Goal: Task Accomplishment & Management: Use online tool/utility

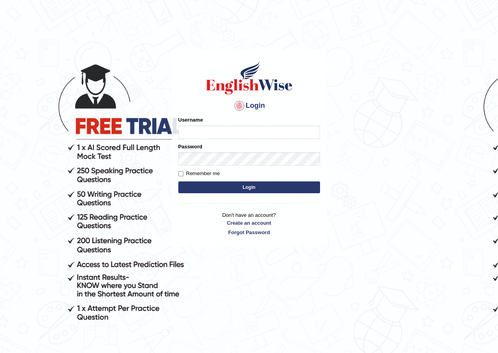
click at [224, 134] on input "Username" at bounding box center [249, 132] width 142 height 13
click at [226, 127] on input "Username" at bounding box center [249, 132] width 142 height 13
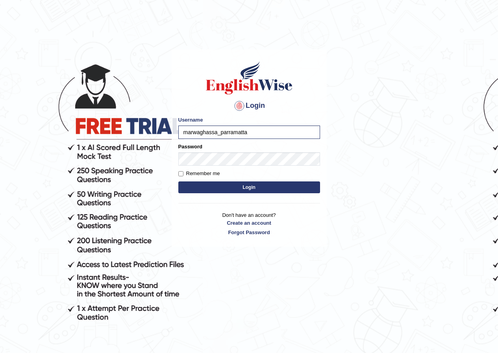
click at [219, 131] on input "marwaghassa_parramatta" at bounding box center [249, 132] width 142 height 13
click at [217, 131] on input "marwaghassa_parramatta" at bounding box center [249, 132] width 142 height 13
type input "abdulkhalid_parramatta"
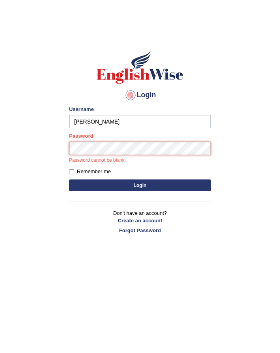
click at [69, 180] on button "Login" at bounding box center [140, 186] width 142 height 12
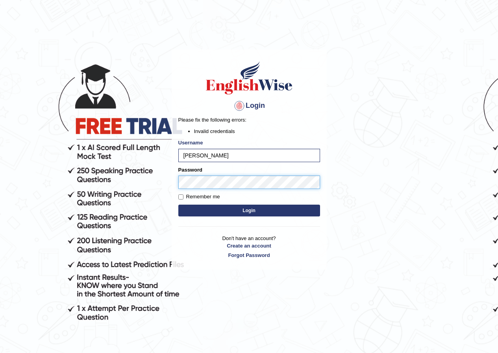
click at [135, 192] on body "Login Please fix the following errors: Invalid credentials Username abdulkhalid…" at bounding box center [249, 201] width 498 height 353
click at [178, 205] on button "Login" at bounding box center [249, 211] width 142 height 12
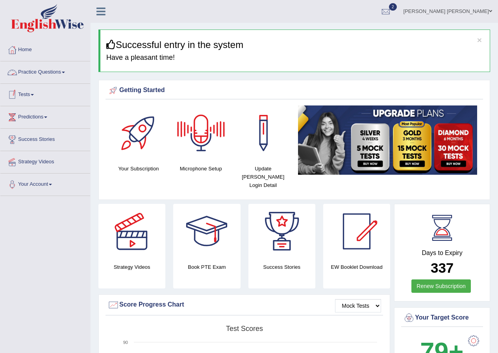
click at [28, 96] on link "Tests" at bounding box center [45, 94] width 90 height 20
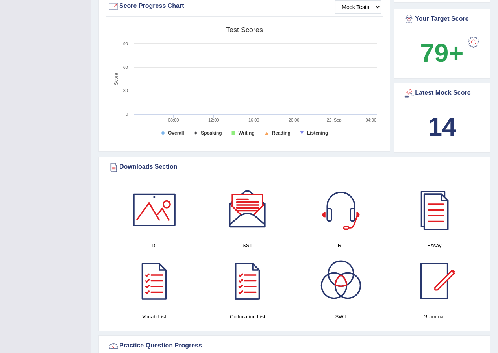
scroll to position [39, 0]
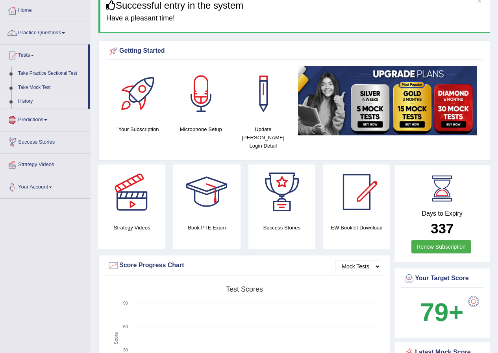
click at [25, 100] on link "History" at bounding box center [52, 102] width 74 height 14
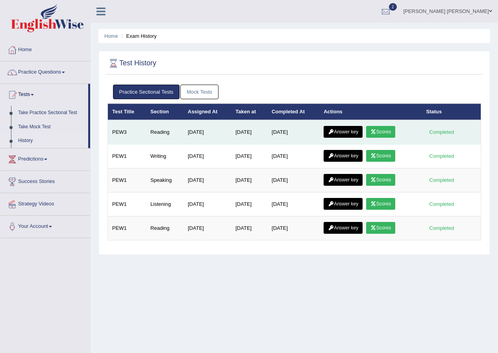
click at [353, 131] on link "Answer key" at bounding box center [343, 132] width 39 height 12
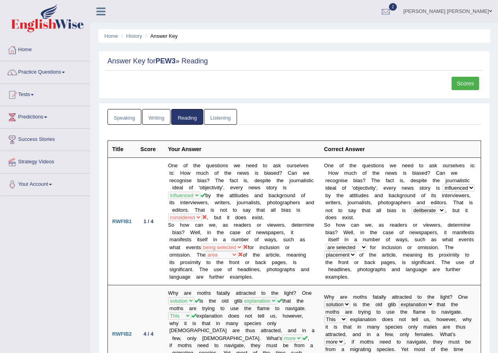
click at [465, 84] on link "Scores" at bounding box center [466, 83] width 28 height 13
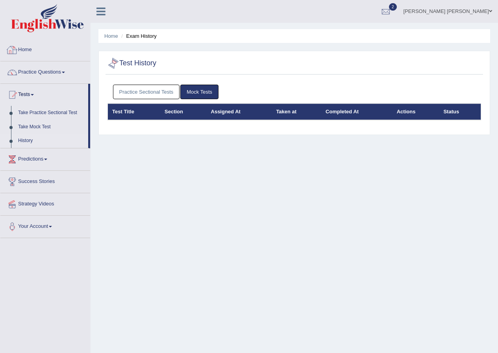
click at [140, 95] on link "Practice Sectional Tests" at bounding box center [146, 92] width 67 height 15
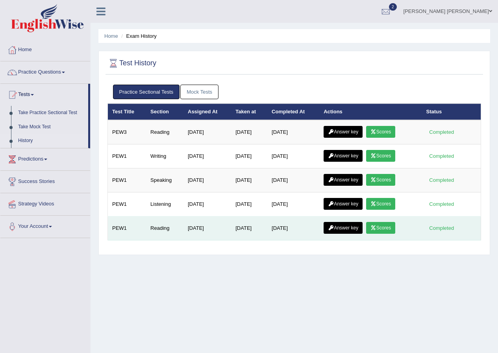
click at [390, 227] on link "Scores" at bounding box center [380, 228] width 29 height 12
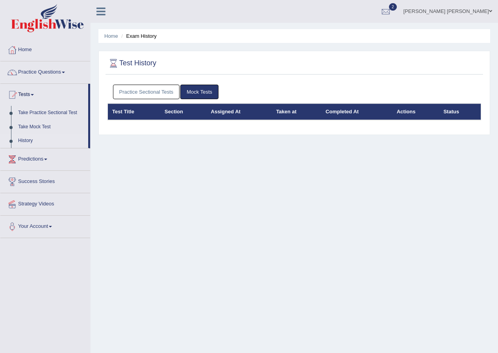
click at [153, 89] on link "Practice Sectional Tests" at bounding box center [146, 92] width 67 height 15
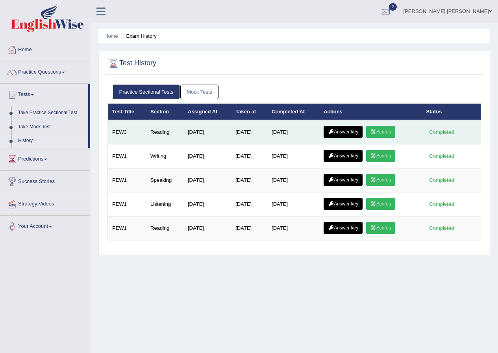
click at [375, 132] on icon at bounding box center [374, 132] width 6 height 5
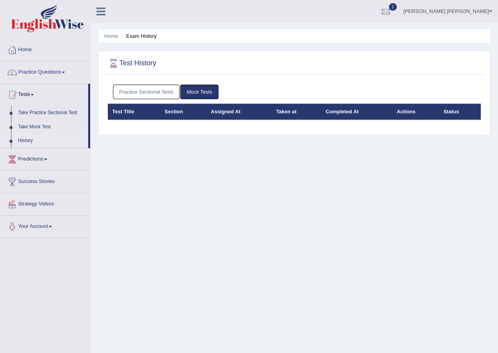
click at [150, 91] on link "Practice Sectional Tests" at bounding box center [146, 92] width 67 height 15
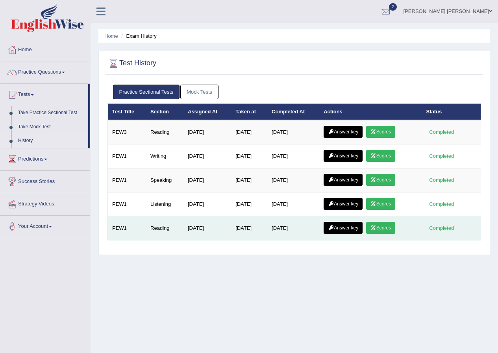
click at [381, 228] on link "Scores" at bounding box center [380, 228] width 29 height 12
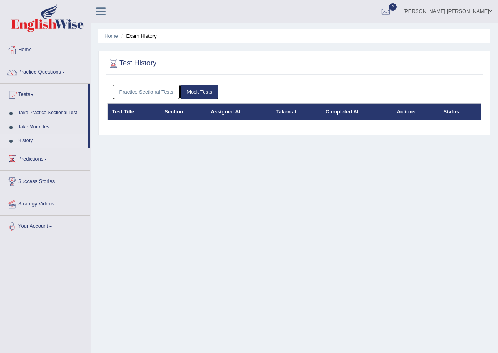
click at [158, 94] on link "Practice Sectional Tests" at bounding box center [146, 92] width 67 height 15
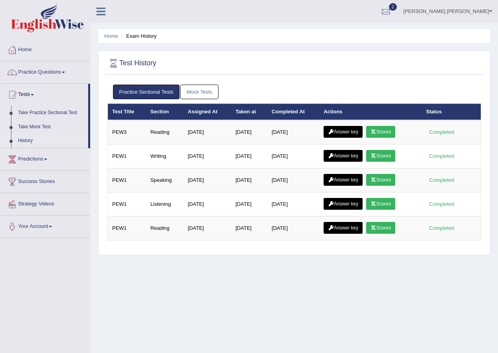
click at [194, 91] on link "Mock Tests" at bounding box center [199, 92] width 38 height 15
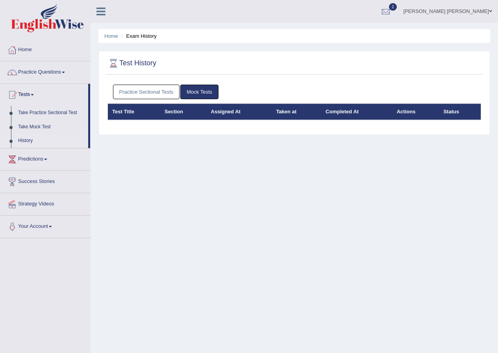
click at [139, 91] on link "Practice Sectional Tests" at bounding box center [146, 92] width 67 height 15
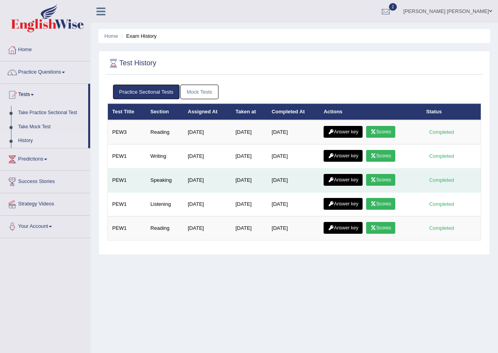
click at [381, 178] on link "Scores" at bounding box center [380, 180] width 29 height 12
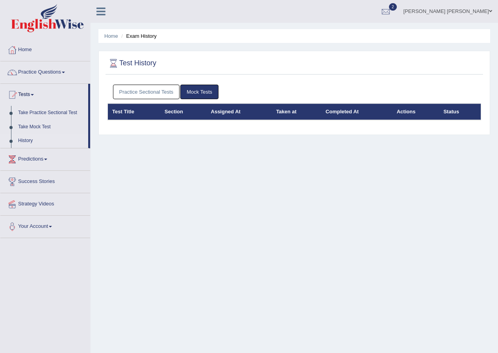
click at [147, 93] on link "Practice Sectional Tests" at bounding box center [146, 92] width 67 height 15
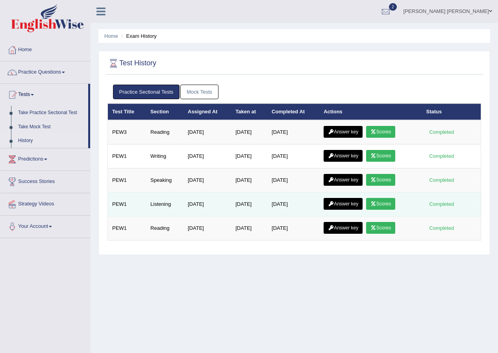
click at [377, 203] on icon at bounding box center [374, 204] width 6 height 5
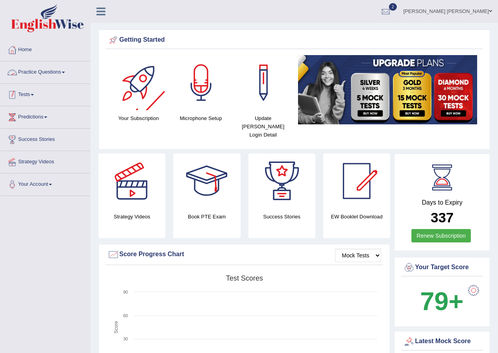
click at [33, 89] on link "Tests" at bounding box center [45, 94] width 90 height 20
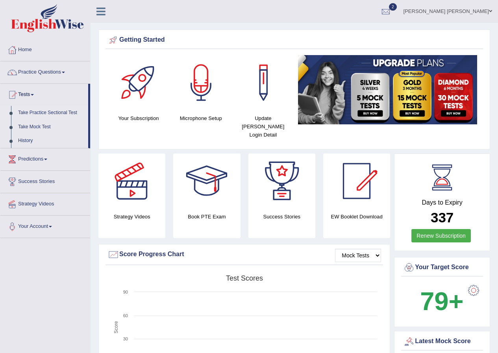
click at [44, 112] on link "Take Practice Sectional Test" at bounding box center [52, 113] width 74 height 14
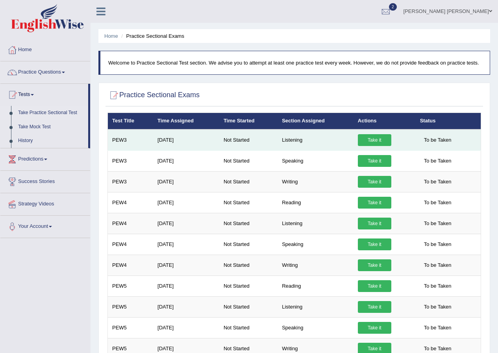
click at [364, 142] on link "Take it" at bounding box center [374, 140] width 33 height 12
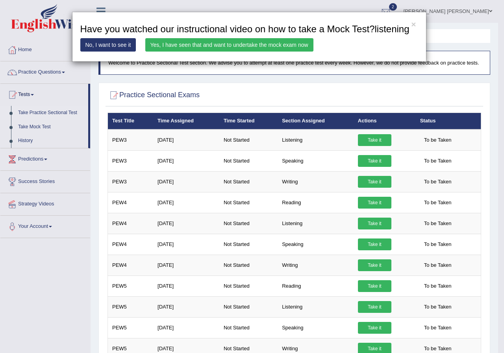
click at [190, 45] on link "Yes, I have seen that and want to undertake the mock exam now" at bounding box center [229, 44] width 168 height 13
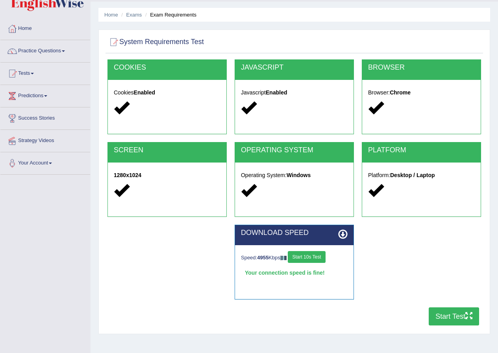
scroll to position [39, 0]
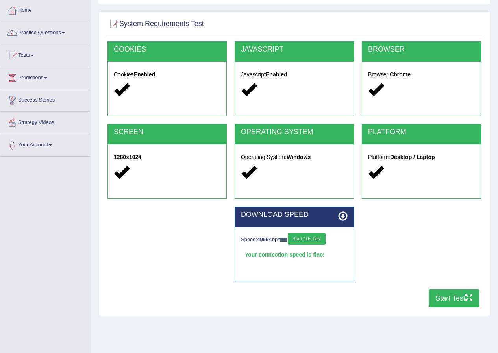
click at [445, 297] on button "Start Test" at bounding box center [454, 299] width 50 height 18
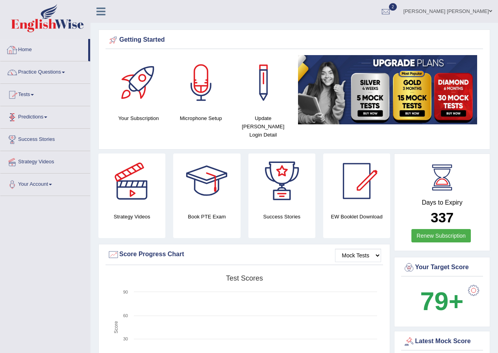
click at [32, 76] on link "Practice Questions" at bounding box center [45, 71] width 90 height 20
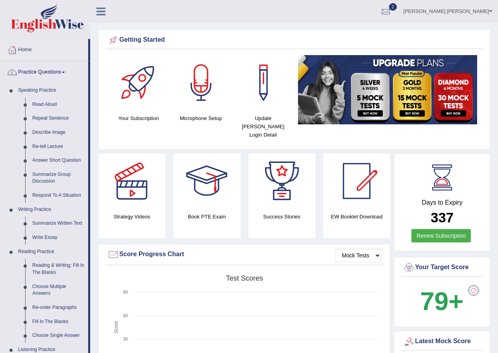
click at [44, 72] on link "Practice Questions" at bounding box center [44, 71] width 88 height 20
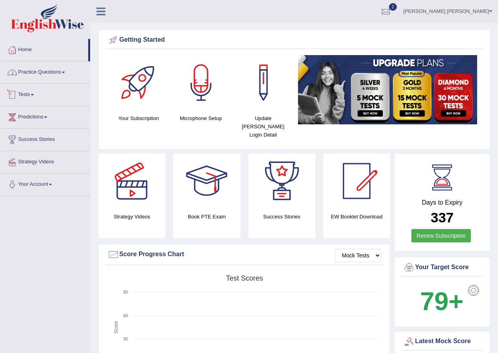
click at [26, 96] on link "Tests" at bounding box center [45, 94] width 90 height 20
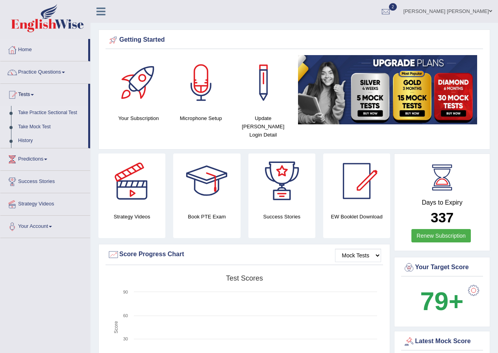
click at [32, 113] on link "Take Practice Sectional Test" at bounding box center [52, 113] width 74 height 14
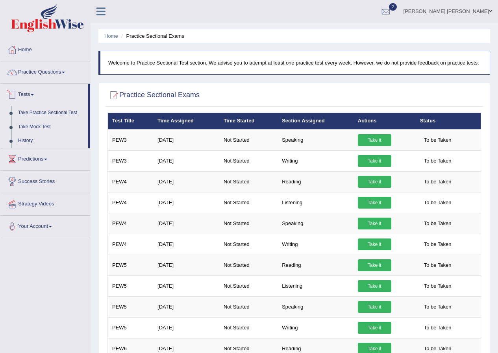
click at [29, 137] on link "History" at bounding box center [52, 141] width 74 height 14
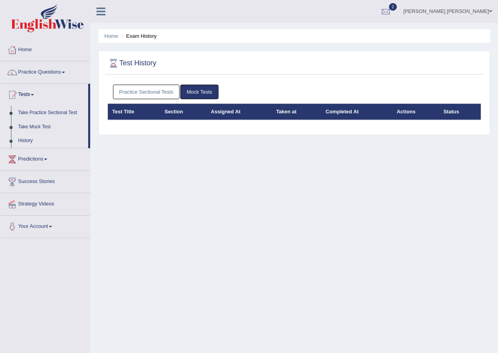
click at [153, 87] on link "Practice Sectional Tests" at bounding box center [146, 92] width 67 height 15
click at [139, 89] on link "Practice Sectional Tests" at bounding box center [146, 92] width 67 height 15
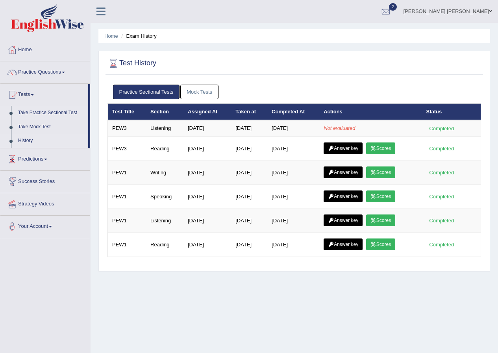
click at [52, 111] on link "Take Practice Sectional Test" at bounding box center [52, 113] width 74 height 14
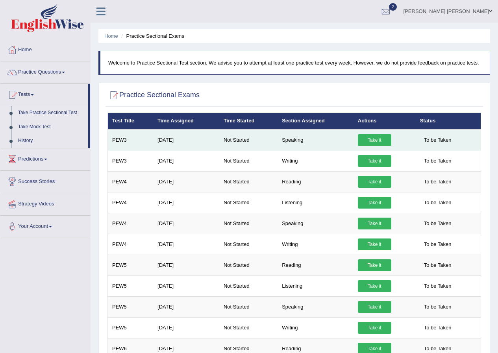
click at [375, 140] on link "Take it" at bounding box center [374, 140] width 33 height 12
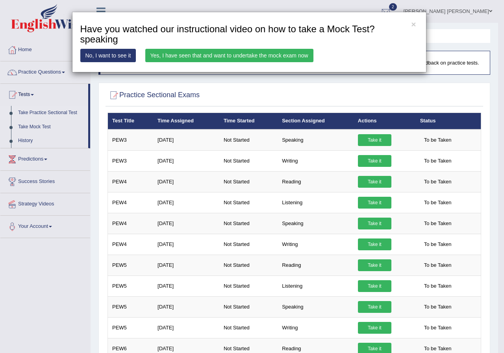
click at [237, 56] on link "Yes, I have seen that and want to undertake the mock exam now" at bounding box center [229, 55] width 168 height 13
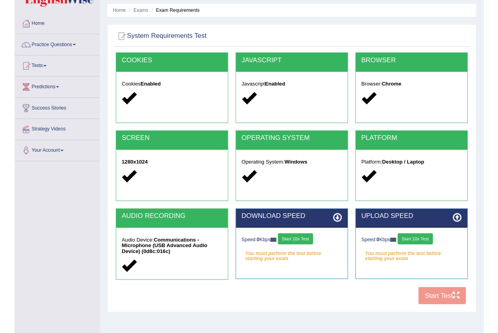
scroll to position [39, 0]
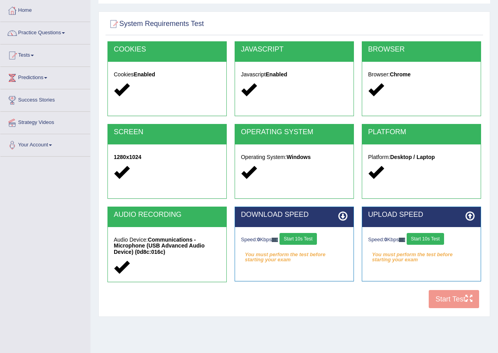
click at [305, 235] on button "Start 10s Test" at bounding box center [298, 239] width 37 height 12
click at [421, 239] on button "Start 10s Test" at bounding box center [425, 239] width 37 height 12
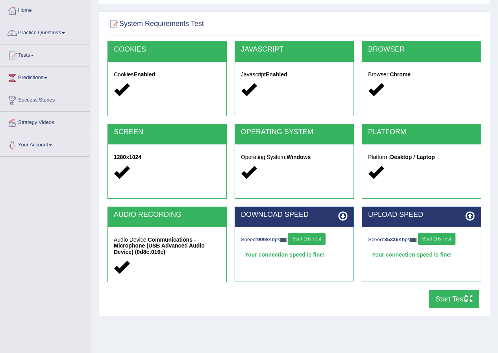
click at [448, 300] on button "Start Test" at bounding box center [454, 299] width 50 height 18
click at [88, 150] on link "Your Account" at bounding box center [45, 144] width 90 height 20
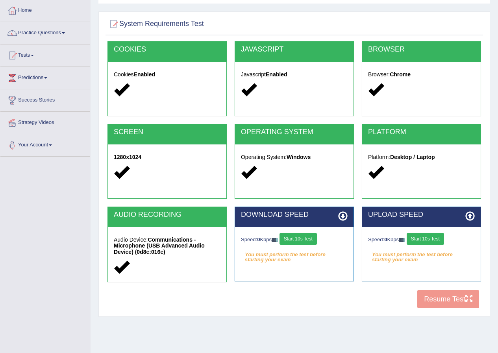
click at [303, 238] on button "Start 10s Test" at bounding box center [298, 239] width 37 height 12
click at [427, 241] on button "Start 10s Test" at bounding box center [425, 239] width 37 height 12
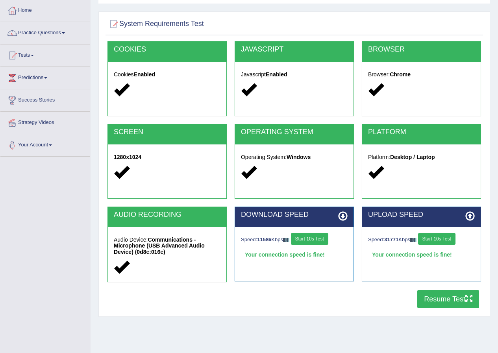
click at [456, 301] on button "Resume Test" at bounding box center [449, 299] width 62 height 18
click at [23, 54] on link "Tests" at bounding box center [45, 55] width 90 height 20
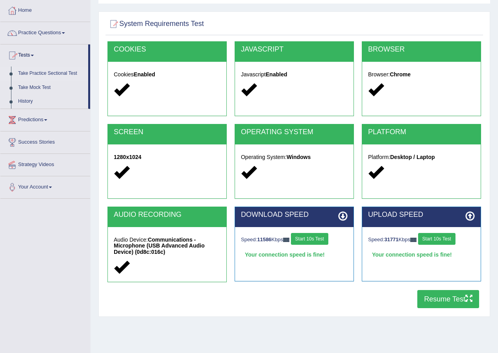
click at [27, 72] on link "Take Practice Sectional Test" at bounding box center [52, 74] width 74 height 14
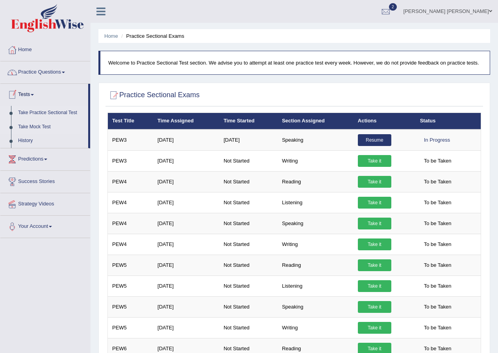
click at [40, 124] on link "Take Mock Test" at bounding box center [52, 127] width 74 height 14
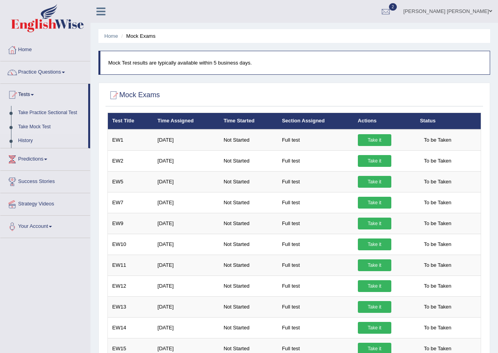
click at [364, 139] on link "Take it" at bounding box center [374, 140] width 33 height 12
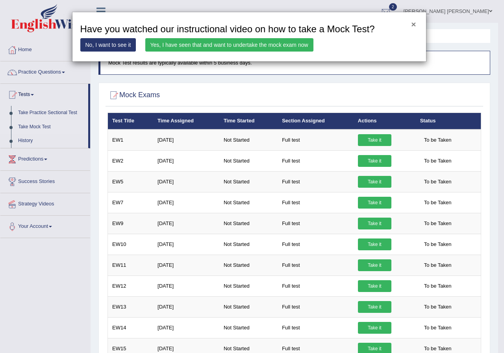
click at [412, 23] on button "×" at bounding box center [413, 24] width 5 height 8
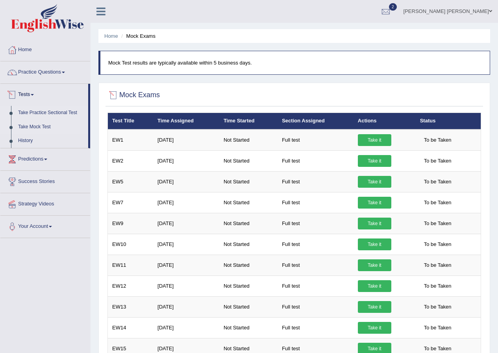
click at [26, 109] on link "Take Practice Sectional Test" at bounding box center [52, 113] width 74 height 14
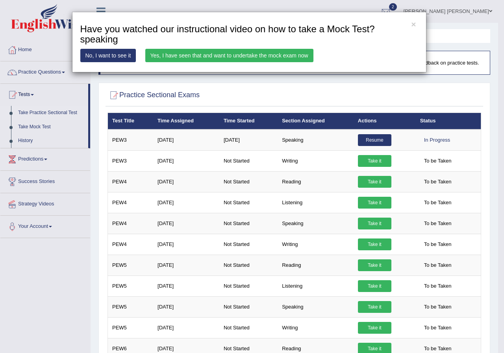
click at [176, 59] on link "Yes, I have seen that and want to undertake the mock exam now" at bounding box center [229, 55] width 168 height 13
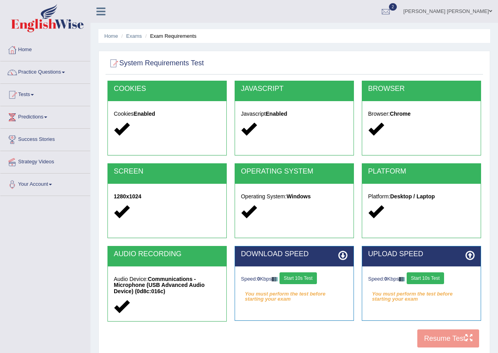
click at [310, 275] on button "Start 10s Test" at bounding box center [298, 279] width 37 height 12
click at [414, 279] on button "Start 10s Test" at bounding box center [425, 279] width 37 height 12
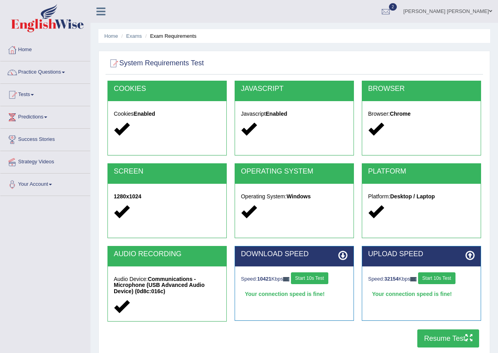
click at [453, 338] on button "Resume Test" at bounding box center [449, 339] width 62 height 18
click at [23, 92] on link "Tests" at bounding box center [45, 94] width 90 height 20
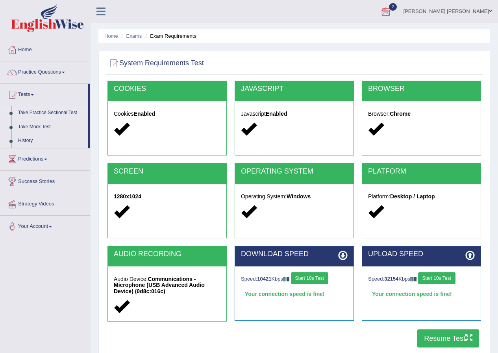
click at [31, 111] on link "Take Practice Sectional Test" at bounding box center [52, 113] width 74 height 14
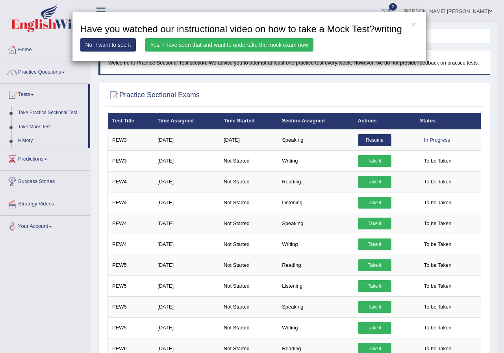
click at [416, 25] on h3 "Have you watched our instructional video on how to take a Mock Test?writing" at bounding box center [249, 29] width 338 height 10
click at [414, 24] on button "×" at bounding box center [413, 24] width 5 height 8
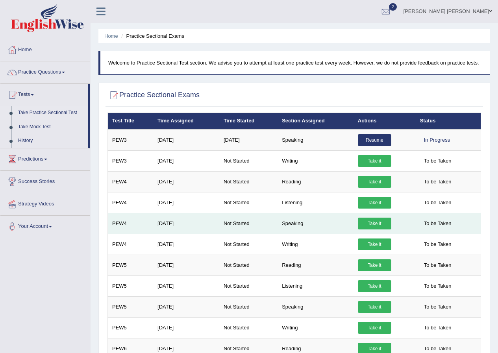
click at [377, 225] on link "Take it" at bounding box center [374, 224] width 33 height 12
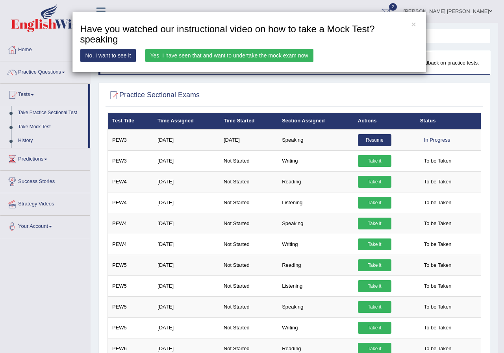
click at [228, 55] on link "Yes, I have seen that and want to undertake the mock exam now" at bounding box center [229, 55] width 168 height 13
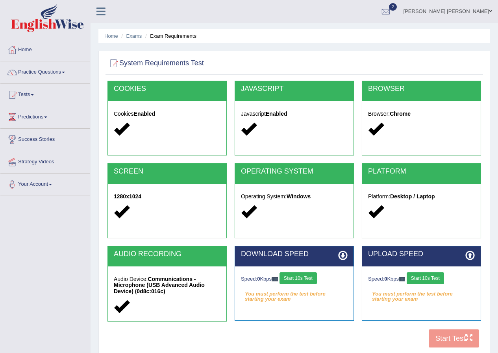
click at [317, 277] on button "Start 10s Test" at bounding box center [298, 279] width 37 height 12
click at [431, 282] on button "Start 10s Test" at bounding box center [425, 279] width 37 height 12
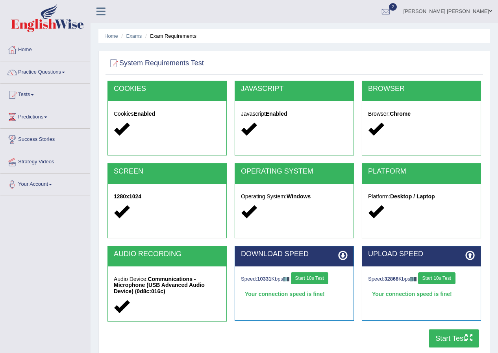
click at [442, 338] on button "Start Test" at bounding box center [454, 339] width 50 height 18
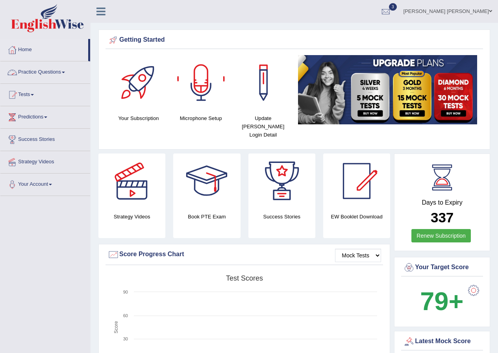
click at [46, 72] on link "Practice Questions" at bounding box center [45, 71] width 90 height 20
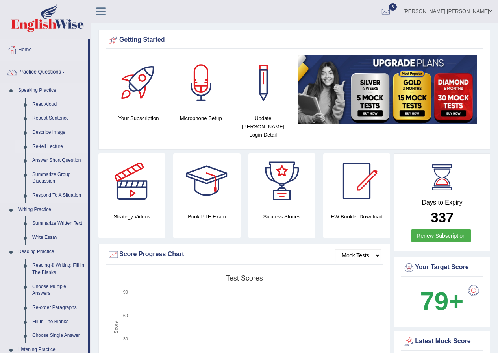
scroll to position [39, 0]
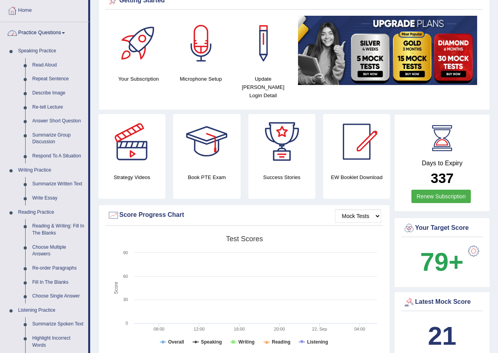
click at [49, 29] on link "Practice Questions" at bounding box center [44, 32] width 88 height 20
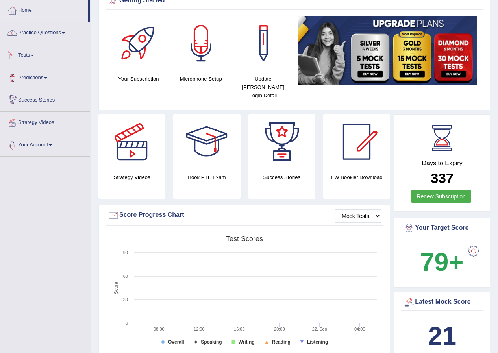
click at [34, 56] on span at bounding box center [32, 56] width 3 height 2
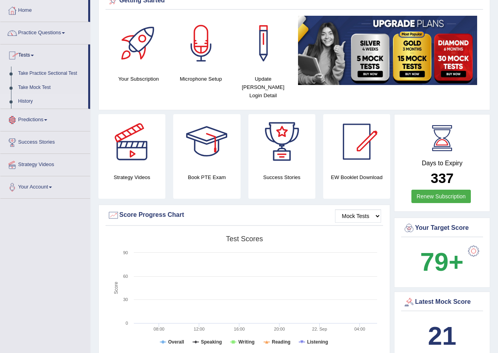
click at [23, 99] on link "History" at bounding box center [52, 102] width 74 height 14
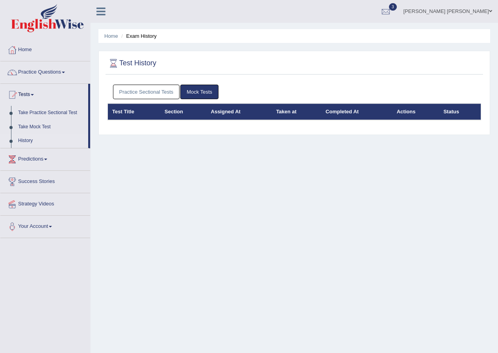
click at [137, 89] on link "Practice Sectional Tests" at bounding box center [146, 92] width 67 height 15
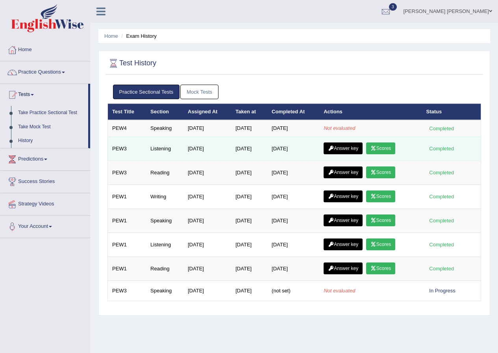
click at [342, 149] on link "Answer key" at bounding box center [343, 149] width 39 height 12
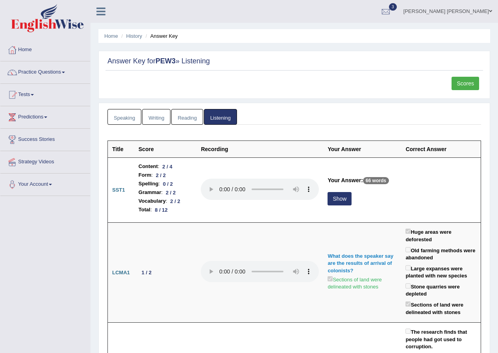
click at [463, 84] on link "Scores" at bounding box center [466, 83] width 28 height 13
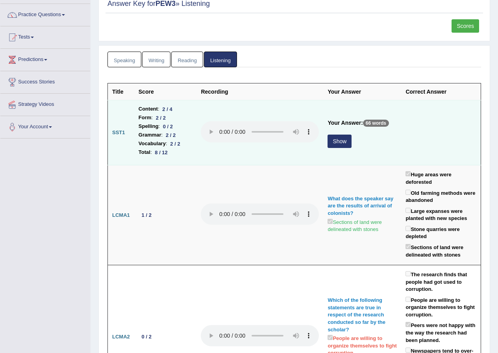
scroll to position [39, 0]
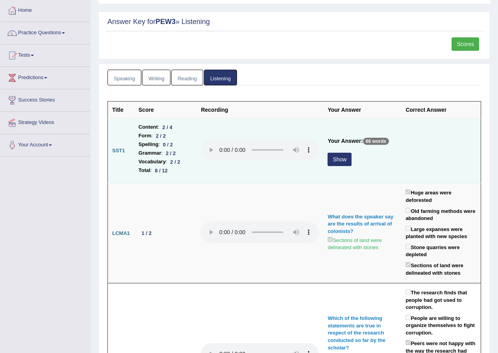
click at [332, 158] on button "Show" at bounding box center [340, 159] width 24 height 13
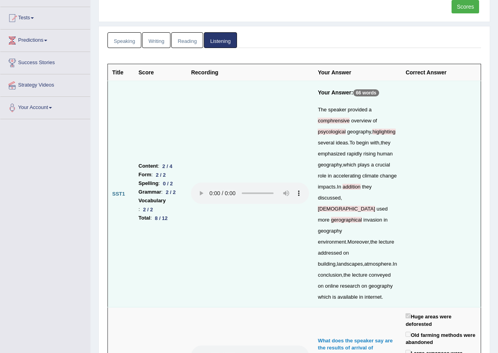
scroll to position [0, 0]
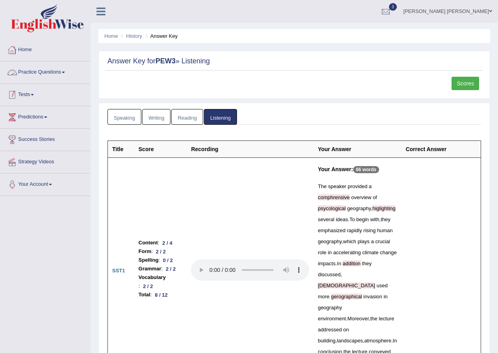
click at [24, 97] on link "Tests" at bounding box center [45, 94] width 90 height 20
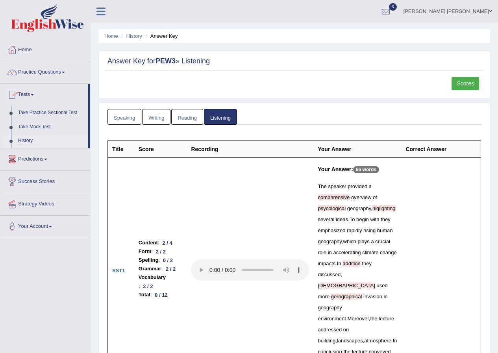
click at [26, 142] on link "History" at bounding box center [52, 141] width 74 height 14
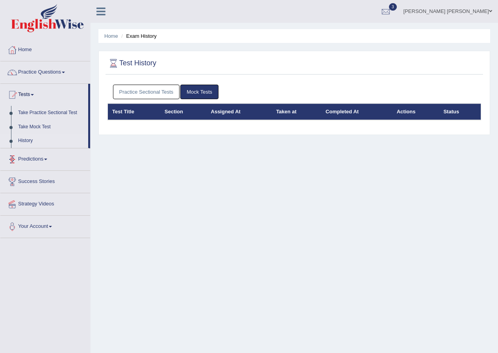
click at [122, 93] on link "Practice Sectional Tests" at bounding box center [146, 92] width 67 height 15
click at [142, 95] on link "Practice Sectional Tests" at bounding box center [146, 92] width 67 height 15
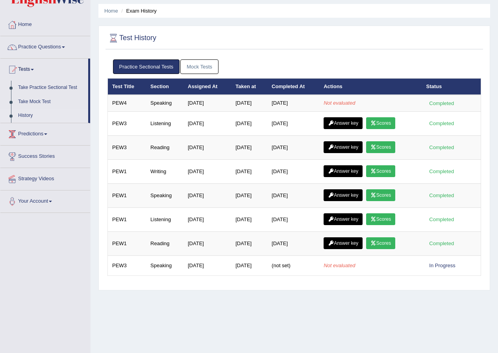
scroll to position [39, 0]
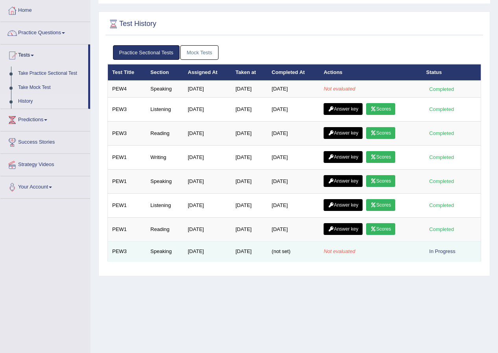
click at [285, 253] on span "(not set)" at bounding box center [281, 252] width 19 height 6
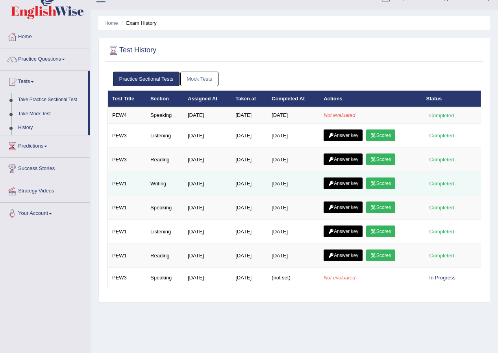
scroll to position [0, 0]
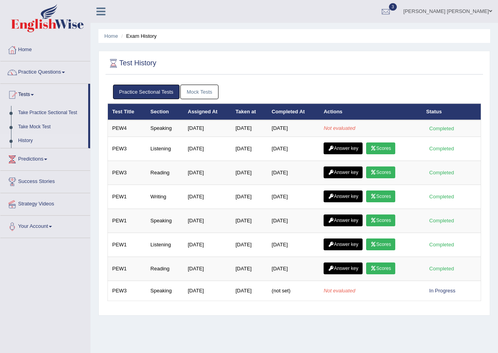
click at [199, 88] on link "Mock Tests" at bounding box center [199, 92] width 38 height 15
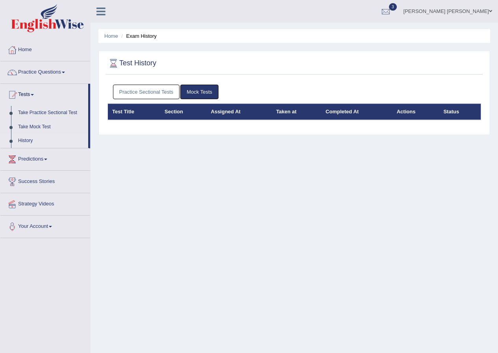
click at [166, 94] on link "Practice Sectional Tests" at bounding box center [146, 92] width 67 height 15
click at [123, 90] on link "Practice Sectional Tests" at bounding box center [146, 92] width 67 height 15
click at [139, 91] on link "Practice Sectional Tests" at bounding box center [146, 92] width 67 height 15
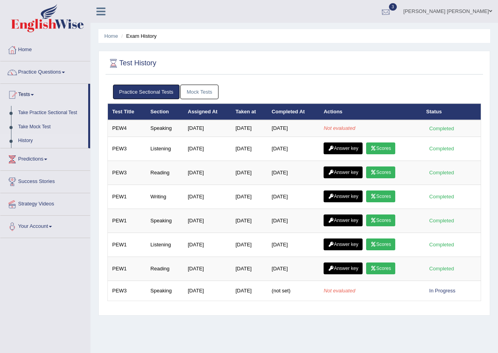
click at [392, 8] on div at bounding box center [386, 12] width 12 height 12
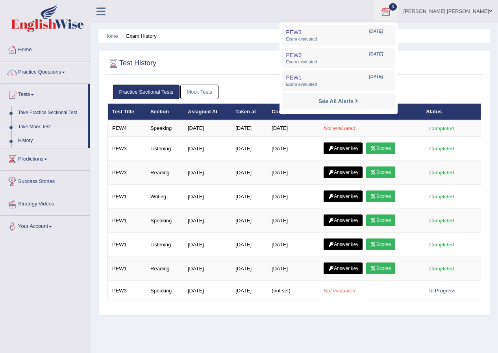
click at [457, 15] on link "Abdul khalid Syed" at bounding box center [448, 10] width 100 height 20
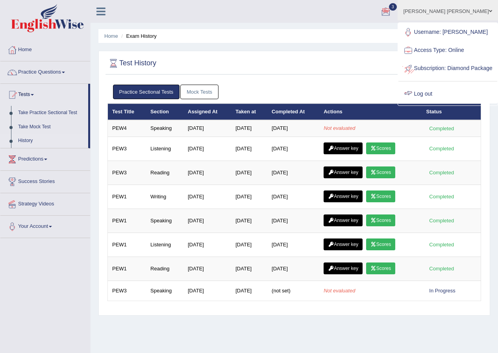
click at [447, 103] on link "Log out" at bounding box center [448, 94] width 99 height 18
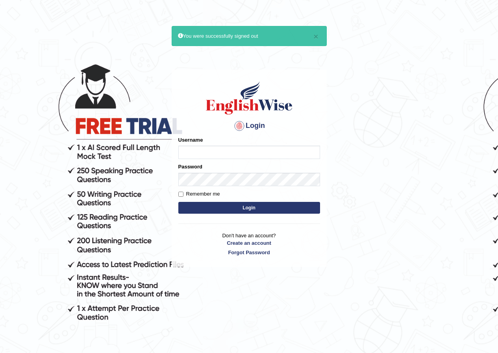
click at [197, 152] on input "Username" at bounding box center [249, 152] width 142 height 13
type input "[PERSON_NAME]"
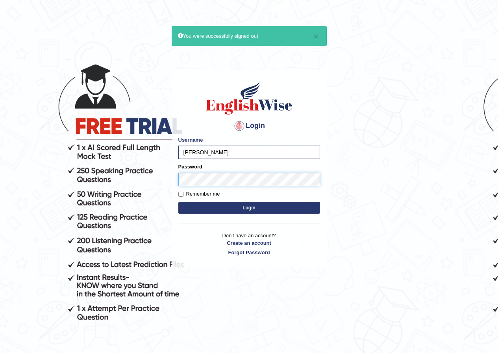
click at [178, 202] on button "Login" at bounding box center [249, 208] width 142 height 12
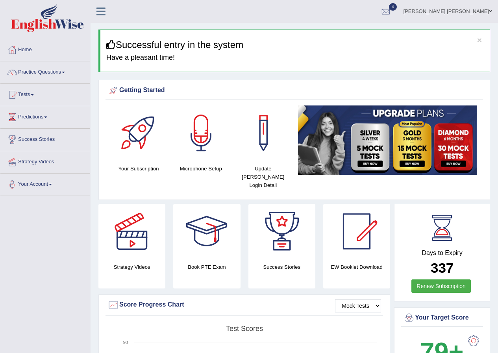
click at [28, 95] on link "Tests" at bounding box center [45, 94] width 90 height 20
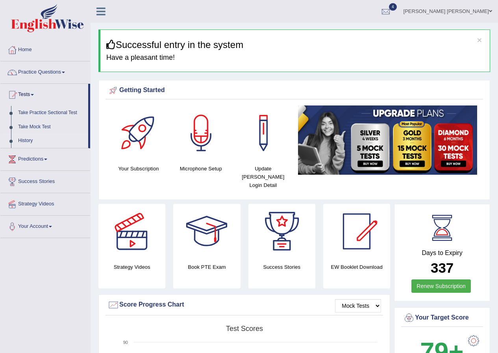
click at [28, 141] on link "History" at bounding box center [52, 141] width 74 height 14
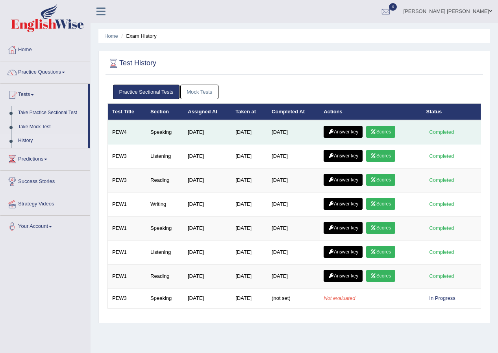
click at [384, 129] on link "Scores" at bounding box center [380, 132] width 29 height 12
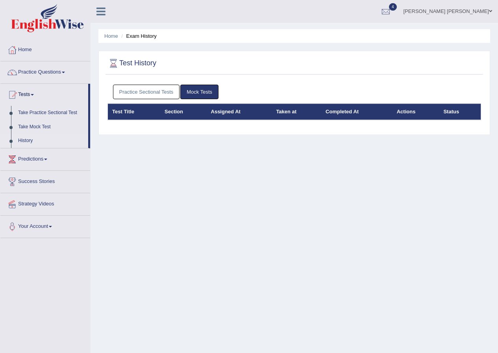
click at [156, 95] on link "Practice Sectional Tests" at bounding box center [146, 92] width 67 height 15
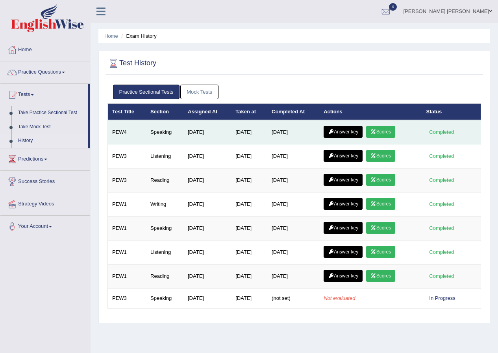
click at [352, 130] on link "Answer key" at bounding box center [343, 132] width 39 height 12
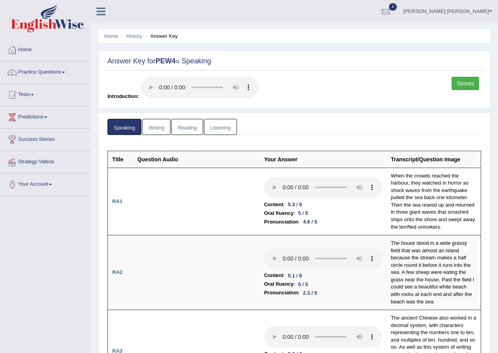
click at [154, 127] on link "Writing" at bounding box center [156, 127] width 28 height 16
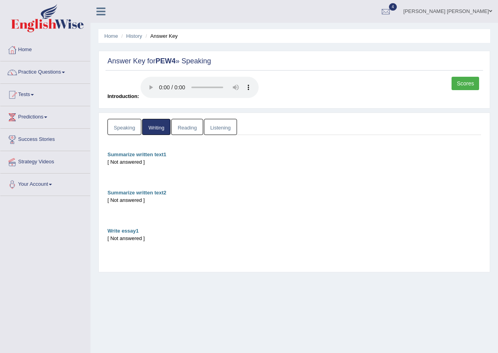
click at [182, 125] on link "Reading" at bounding box center [187, 127] width 32 height 16
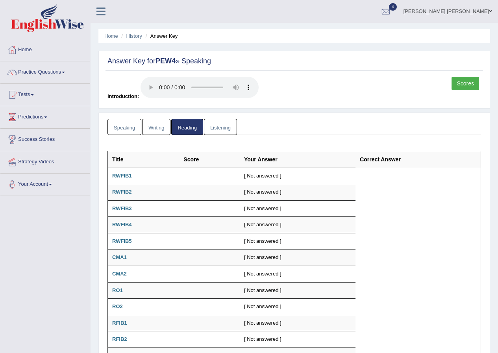
click at [212, 126] on link "Listening" at bounding box center [220, 127] width 33 height 16
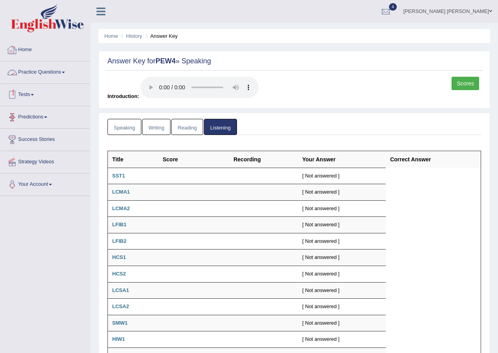
click at [489, 13] on span at bounding box center [490, 11] width 3 height 5
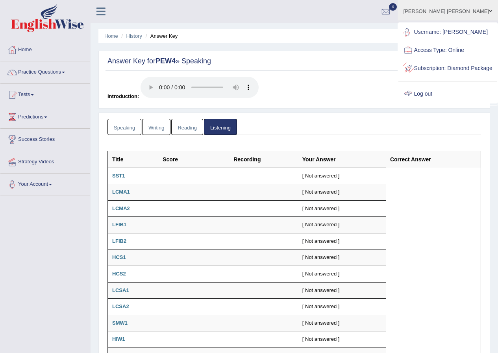
click at [439, 103] on link "Log out" at bounding box center [448, 94] width 99 height 18
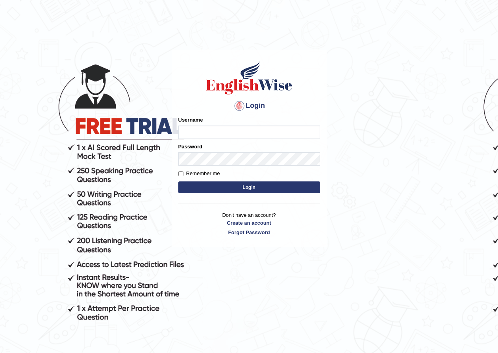
click at [209, 135] on input "Username" at bounding box center [249, 132] width 142 height 13
type input "abdulkhalid_parramatta"
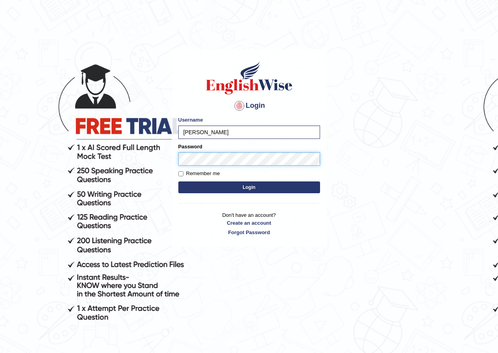
click at [178, 182] on button "Login" at bounding box center [249, 188] width 142 height 12
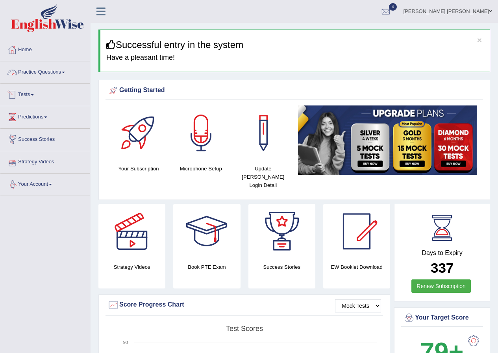
click at [26, 104] on li "Tests Take Practice Sectional Test Take Mock Test History" at bounding box center [45, 95] width 90 height 22
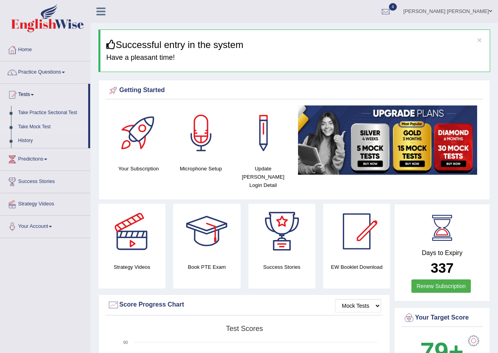
click at [28, 126] on link "Take Mock Test" at bounding box center [52, 127] width 74 height 14
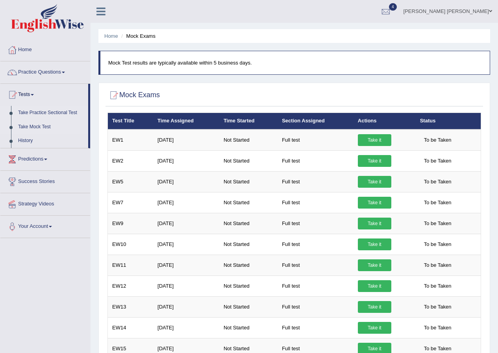
click at [48, 108] on link "Take Practice Sectional Test" at bounding box center [52, 113] width 74 height 14
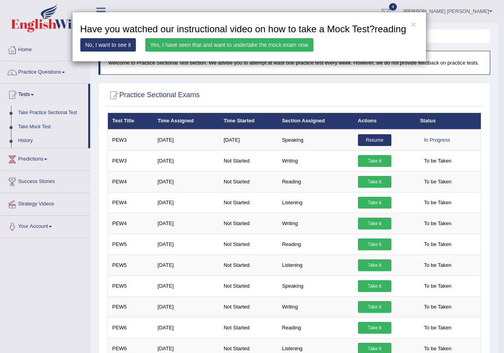
click at [259, 41] on link "Yes, I have seen that and want to undertake the mock exam now" at bounding box center [229, 44] width 168 height 13
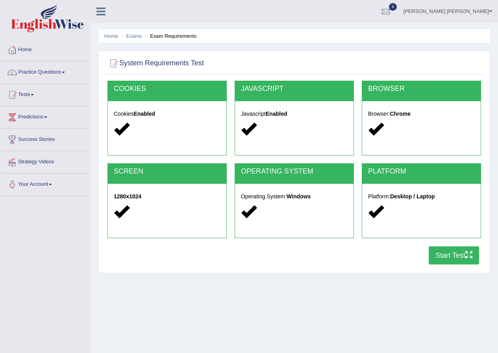
click at [437, 253] on button "Start Test" at bounding box center [454, 256] width 50 height 18
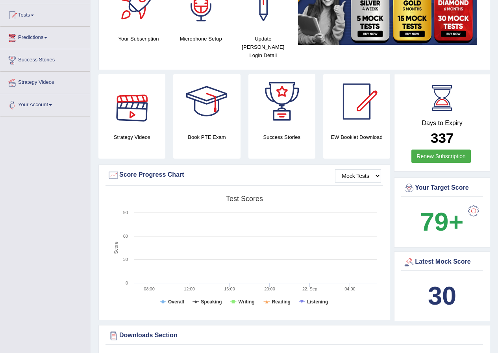
scroll to position [79, 0]
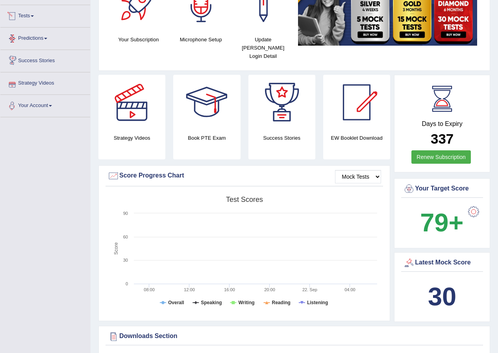
click at [35, 18] on link "Tests" at bounding box center [45, 15] width 90 height 20
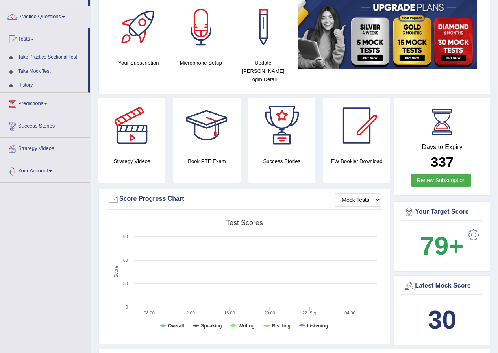
scroll to position [0, 0]
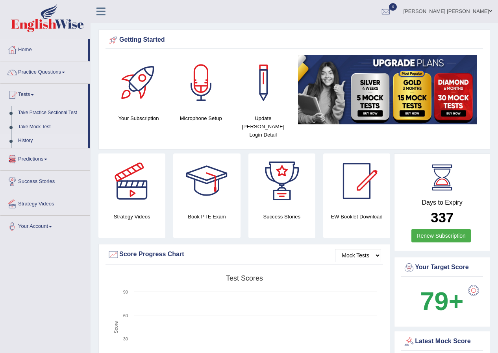
click at [25, 137] on link "History" at bounding box center [52, 141] width 74 height 14
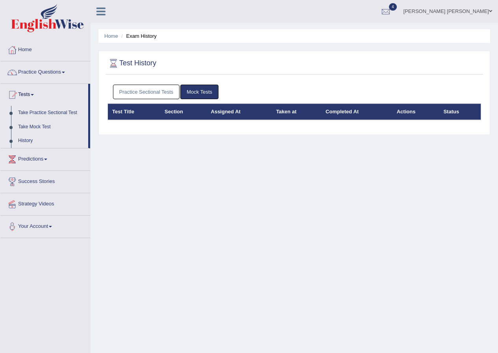
click at [154, 91] on link "Practice Sectional Tests" at bounding box center [146, 92] width 67 height 15
click at [136, 93] on link "Practice Sectional Tests" at bounding box center [146, 92] width 67 height 15
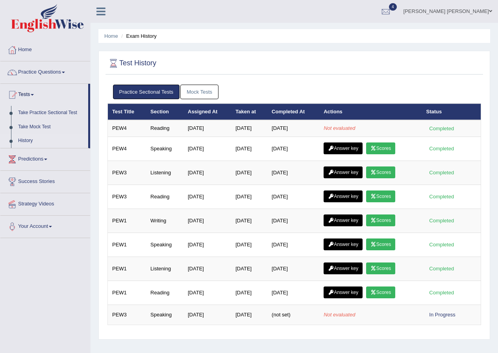
click at [473, 13] on link "[PERSON_NAME] [PERSON_NAME]" at bounding box center [448, 10] width 100 height 20
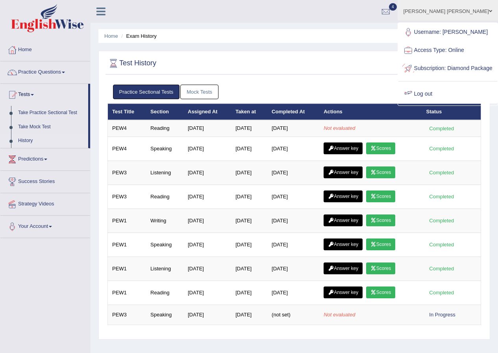
click at [437, 103] on link "Log out" at bounding box center [448, 94] width 99 height 18
